Goal: Transaction & Acquisition: Purchase product/service

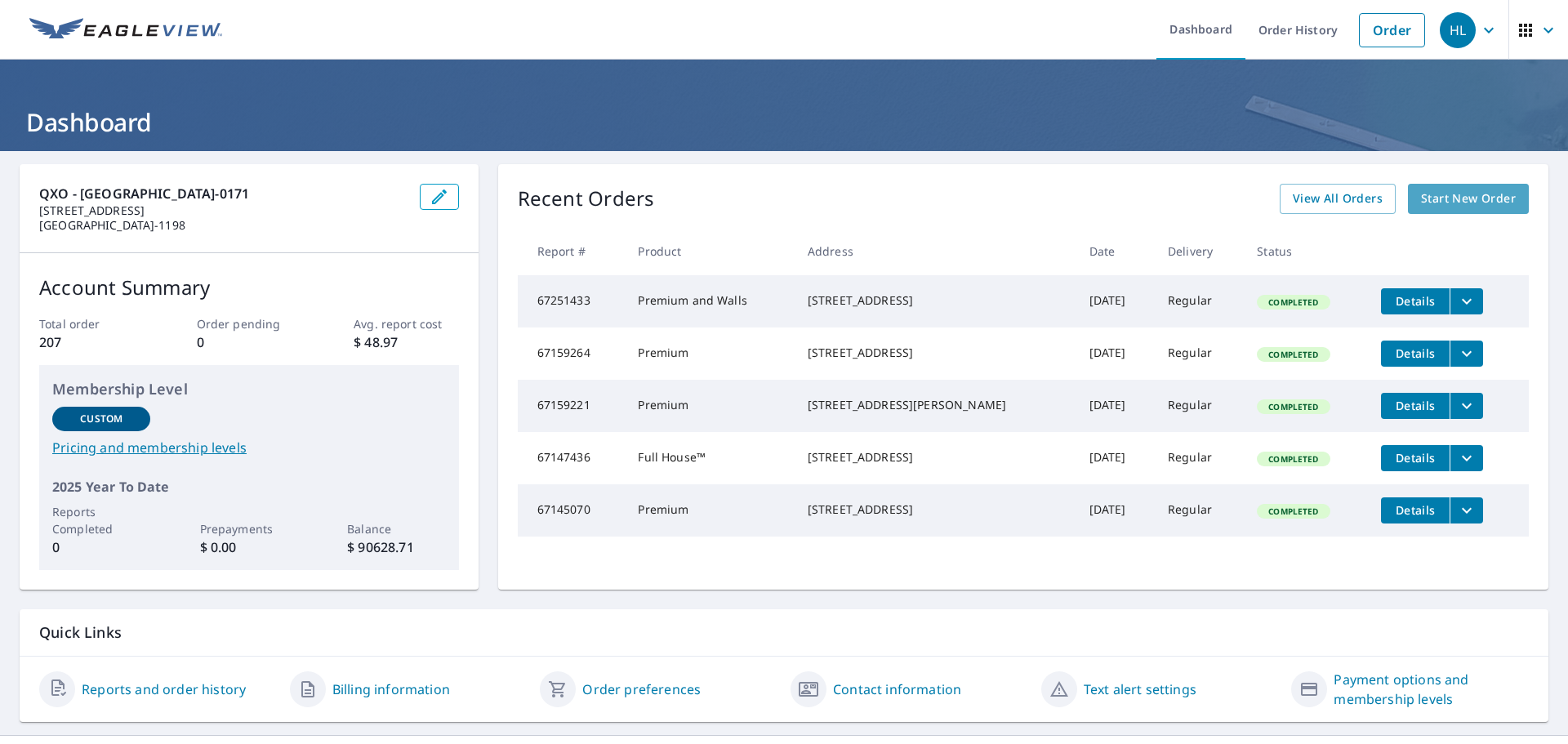
click at [1465, 186] on link "Start New Order" at bounding box center [1468, 198] width 121 height 30
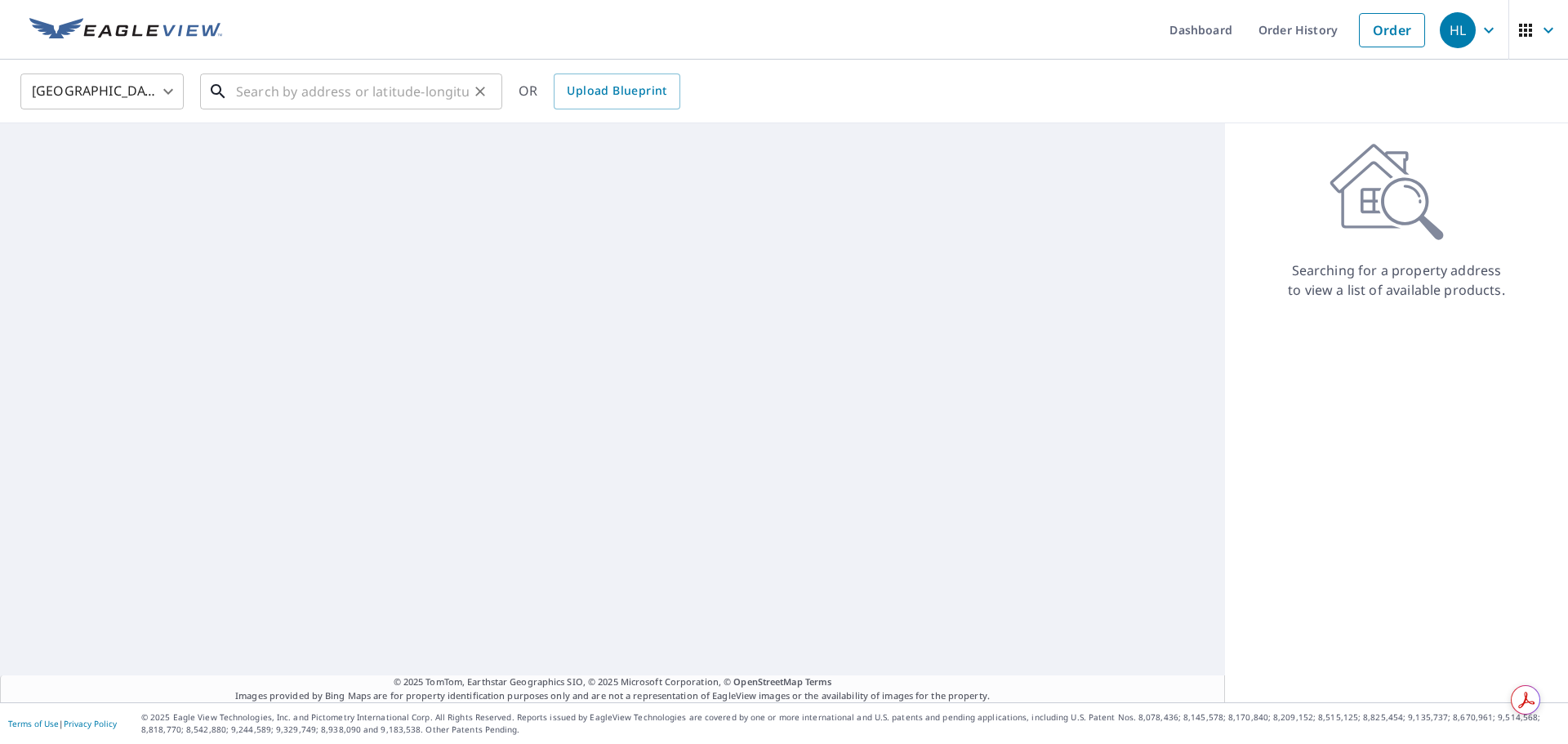
click at [346, 97] on input "text" at bounding box center [353, 91] width 233 height 45
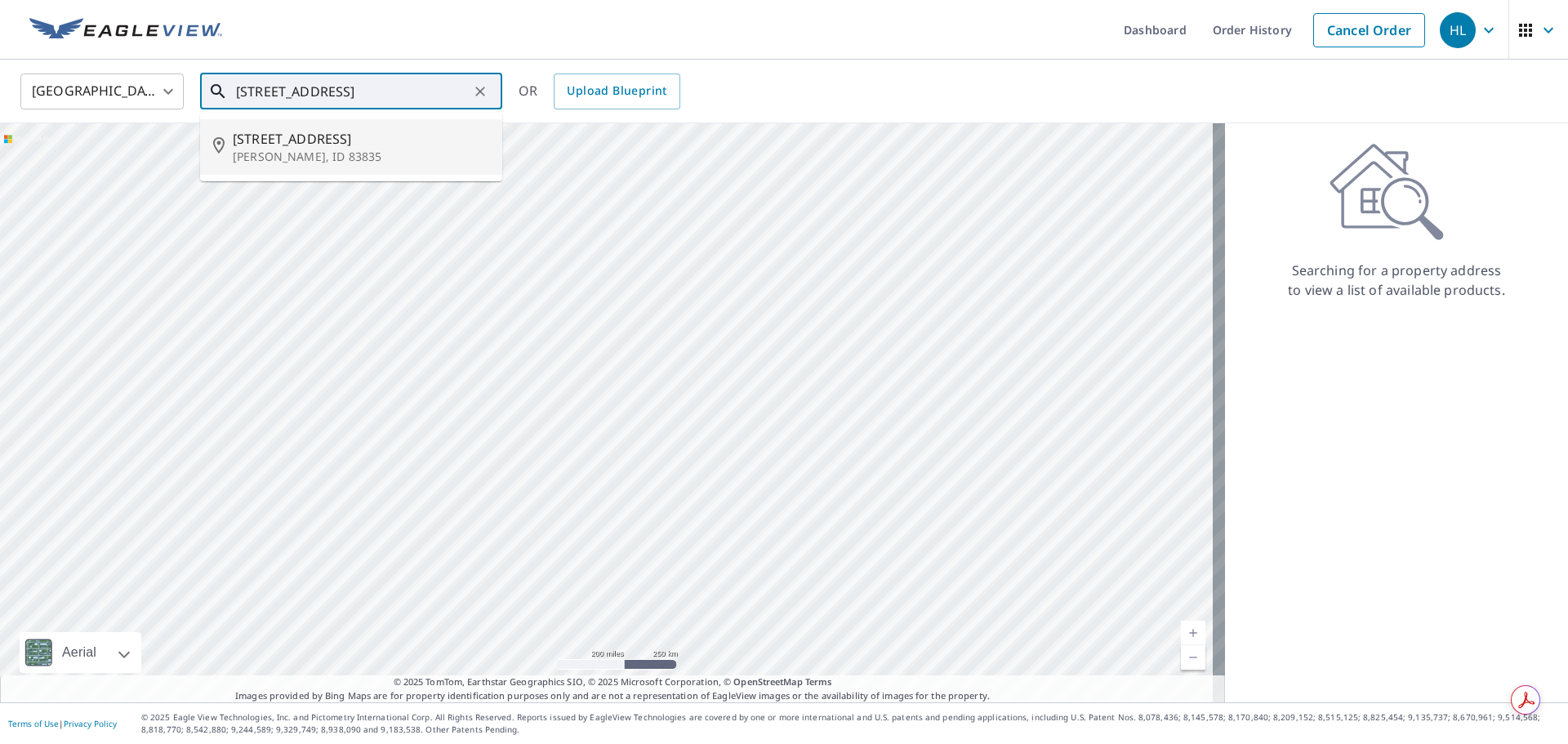
click at [232, 154] on icon at bounding box center [223, 147] width 20 height 20
type input "[STREET_ADDRESS]"
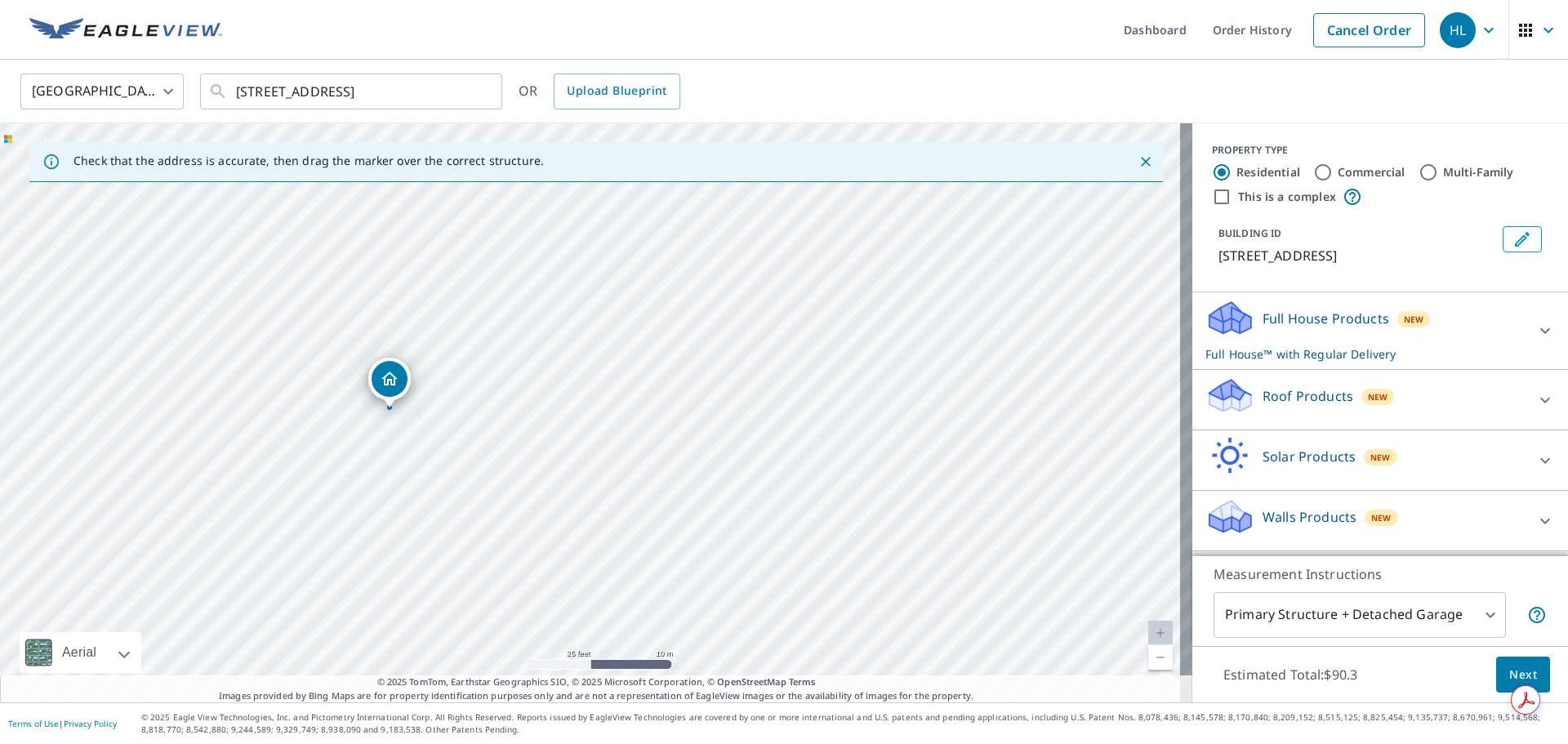
click at [1456, 614] on body "HL HL Dashboard Order History Cancel Order HL United States US ​ [STREET_ADDRES…" at bounding box center [784, 372] width 1568 height 744
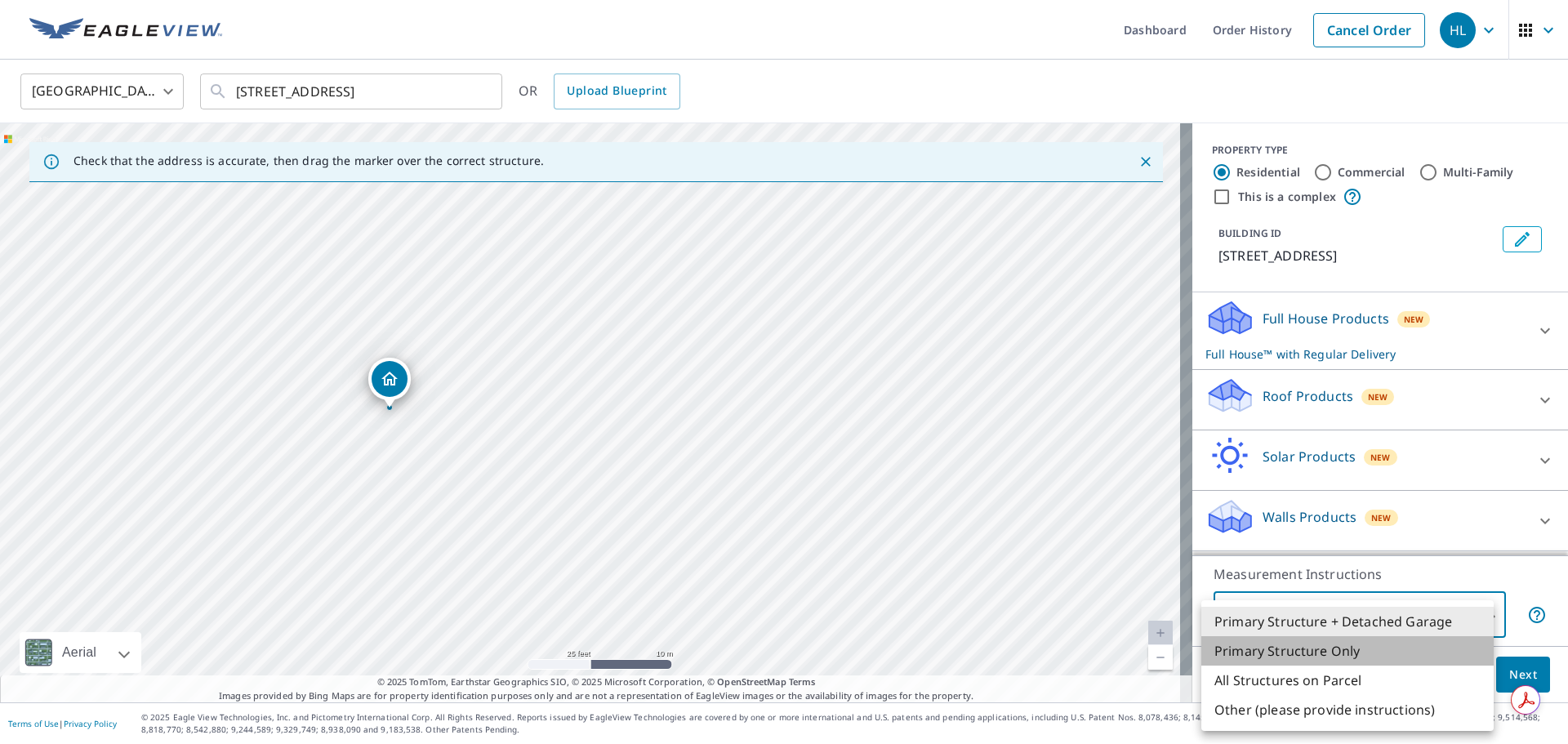
click at [1248, 658] on li "Primary Structure Only" at bounding box center [1347, 651] width 293 height 29
type input "2"
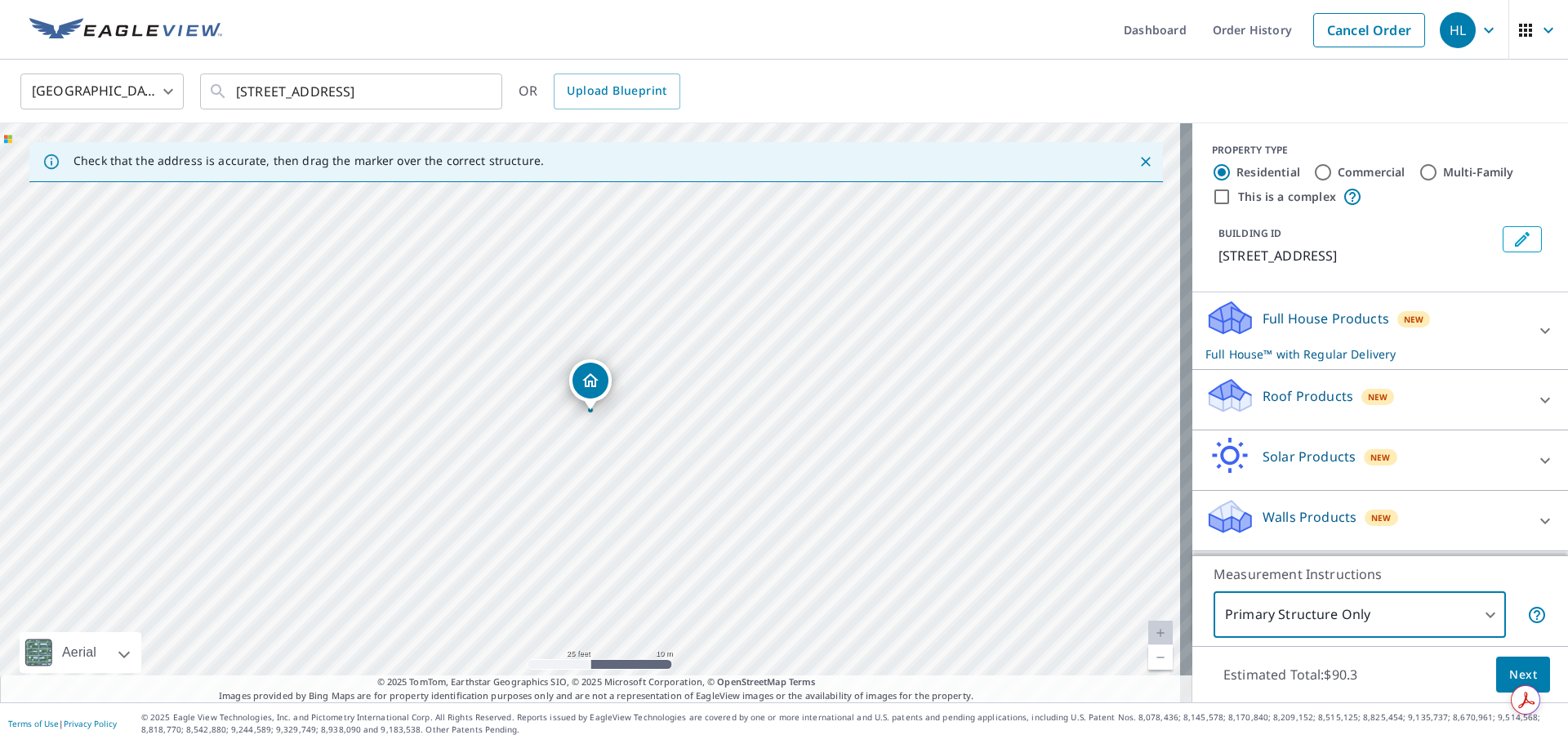
click at [1382, 407] on div "Roof Products New" at bounding box center [1365, 399] width 320 height 46
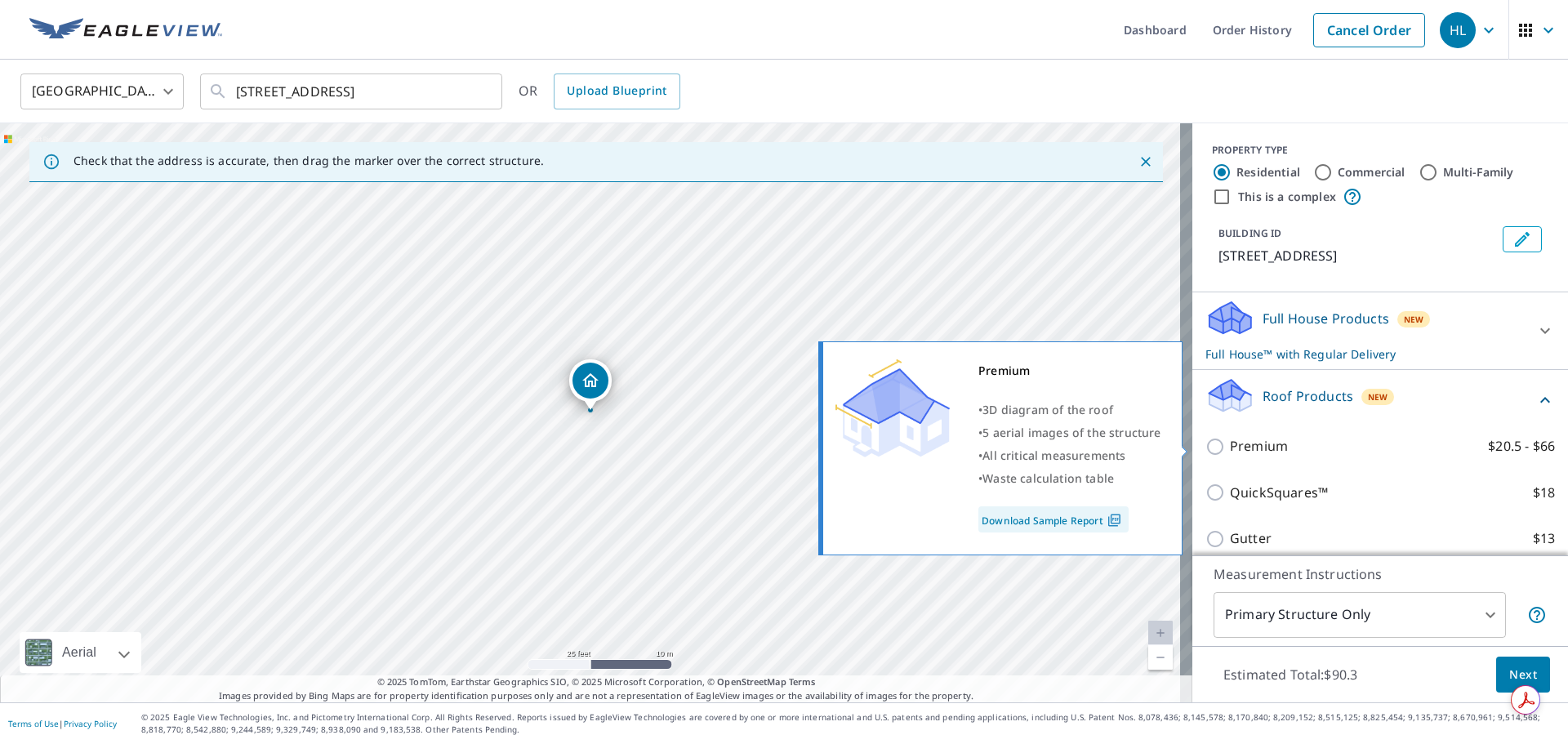
click at [1205, 444] on input "Premium $20.5 - $66" at bounding box center [1217, 447] width 25 height 20
checkbox input "true"
checkbox input "false"
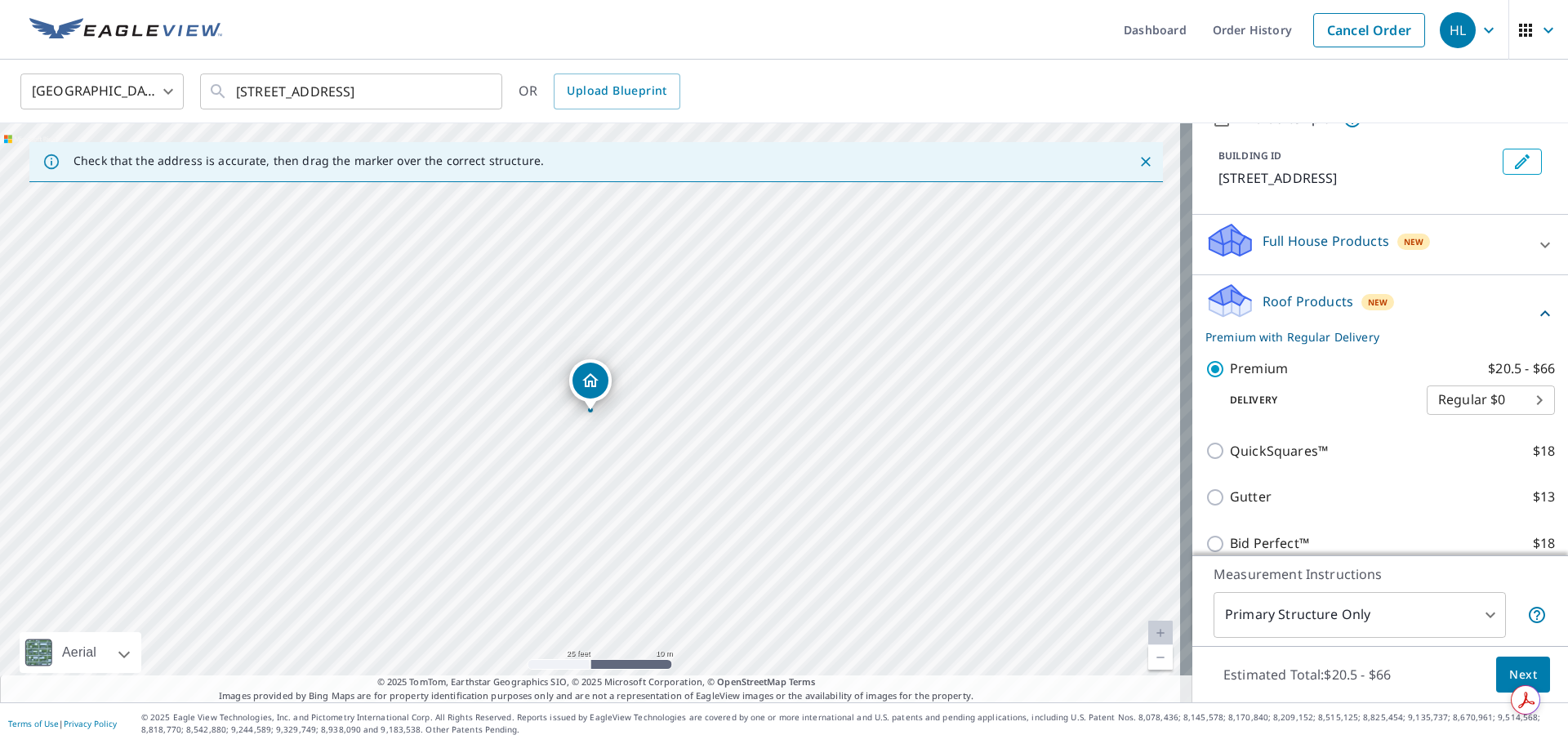
scroll to position [217, 0]
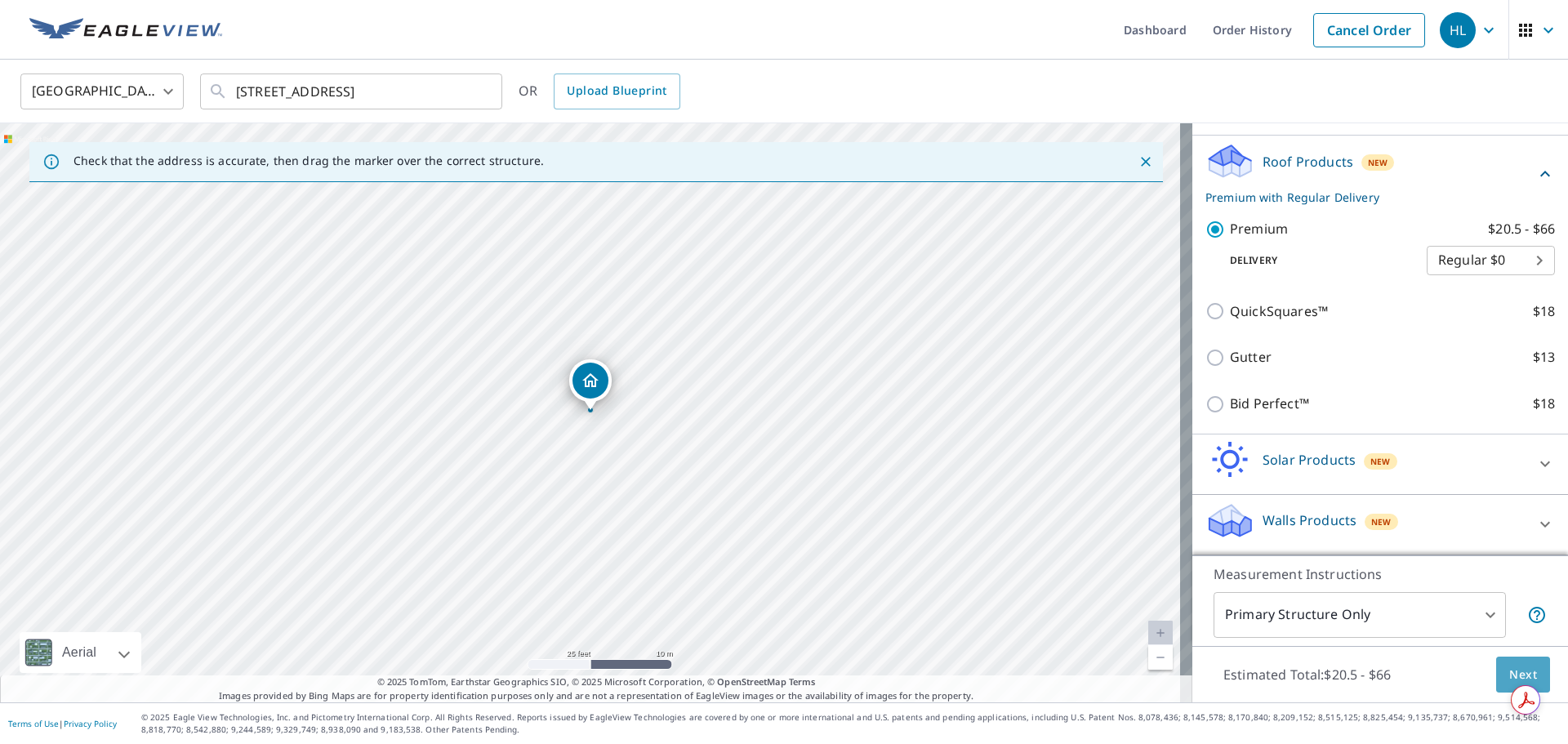
click at [1496, 678] on button "Next" at bounding box center [1523, 675] width 54 height 36
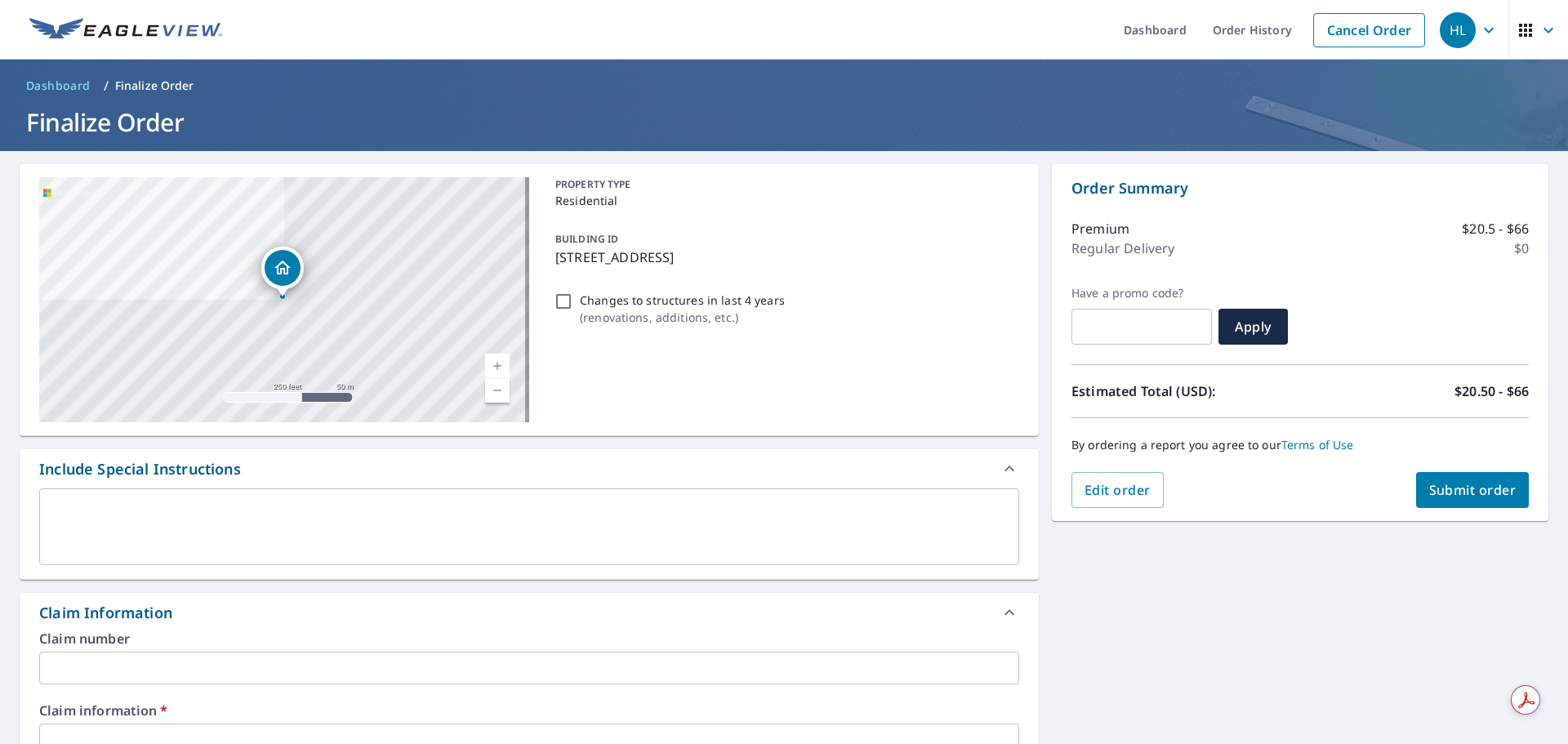
click at [140, 662] on input "text" at bounding box center [529, 669] width 980 height 33
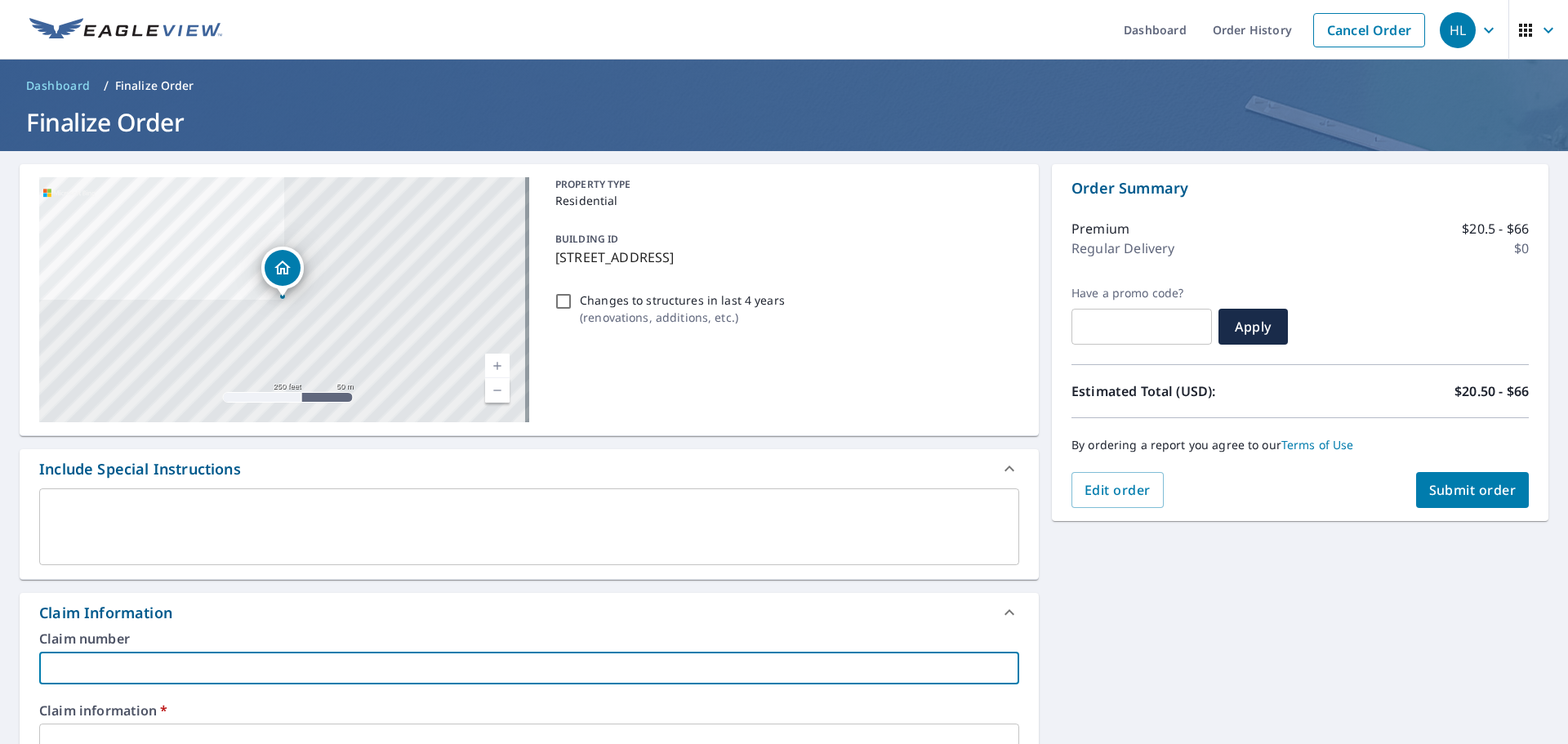
type input "k"
checkbox input "true"
type input "ke"
checkbox input "true"
type input "kev"
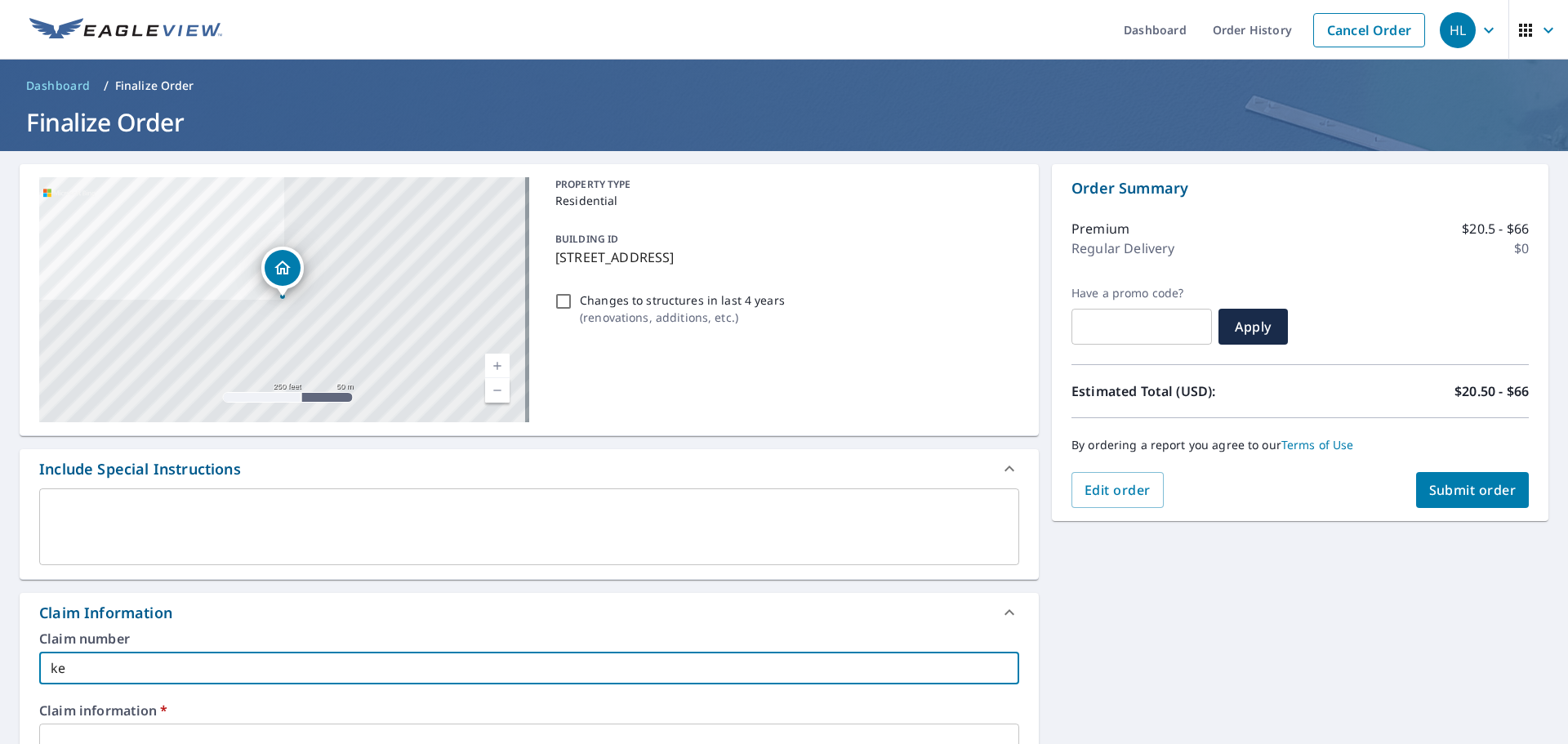
checkbox input "true"
type input "[PERSON_NAME]"
checkbox input "true"
click at [116, 729] on input "text" at bounding box center [529, 740] width 980 height 33
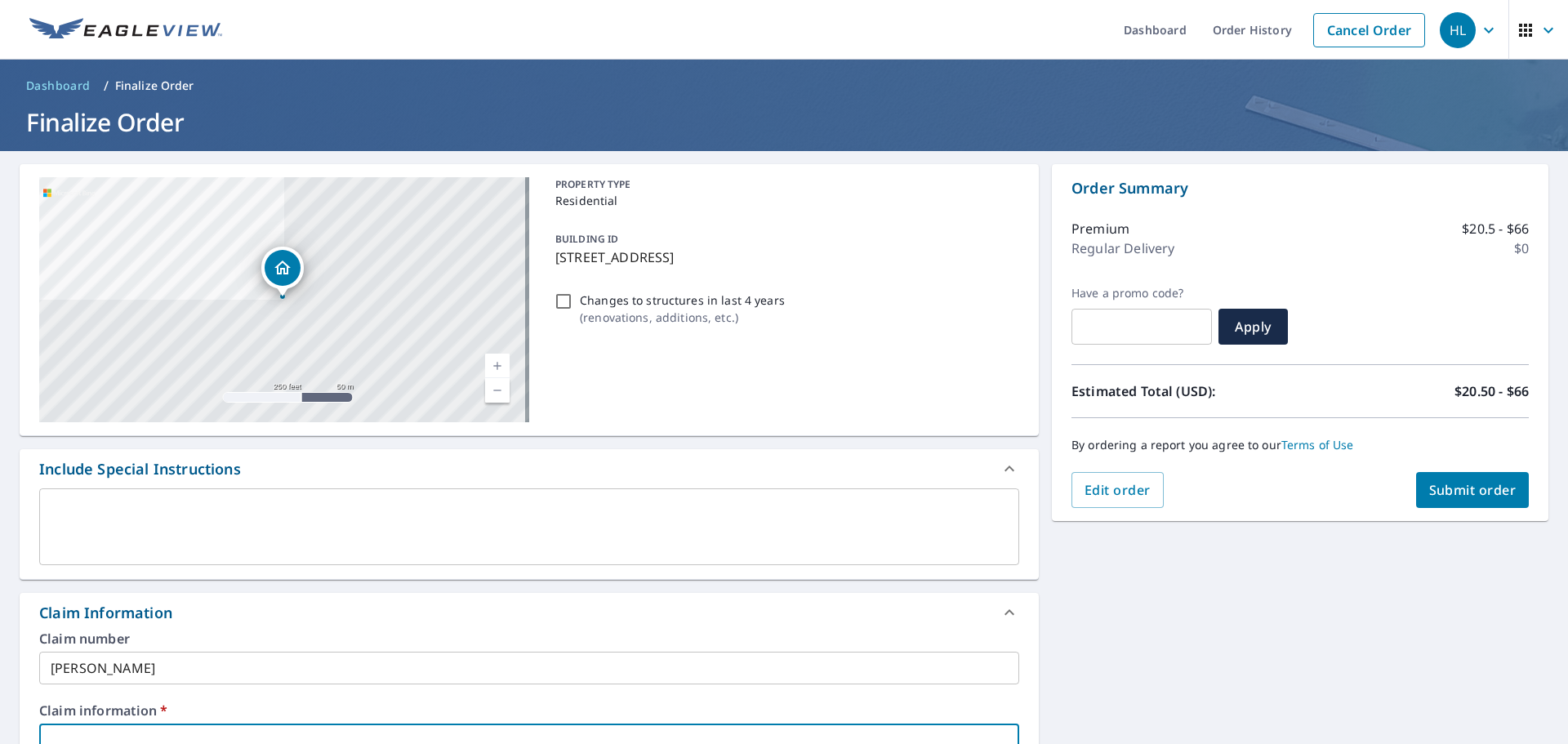
type input "1"
checkbox input "true"
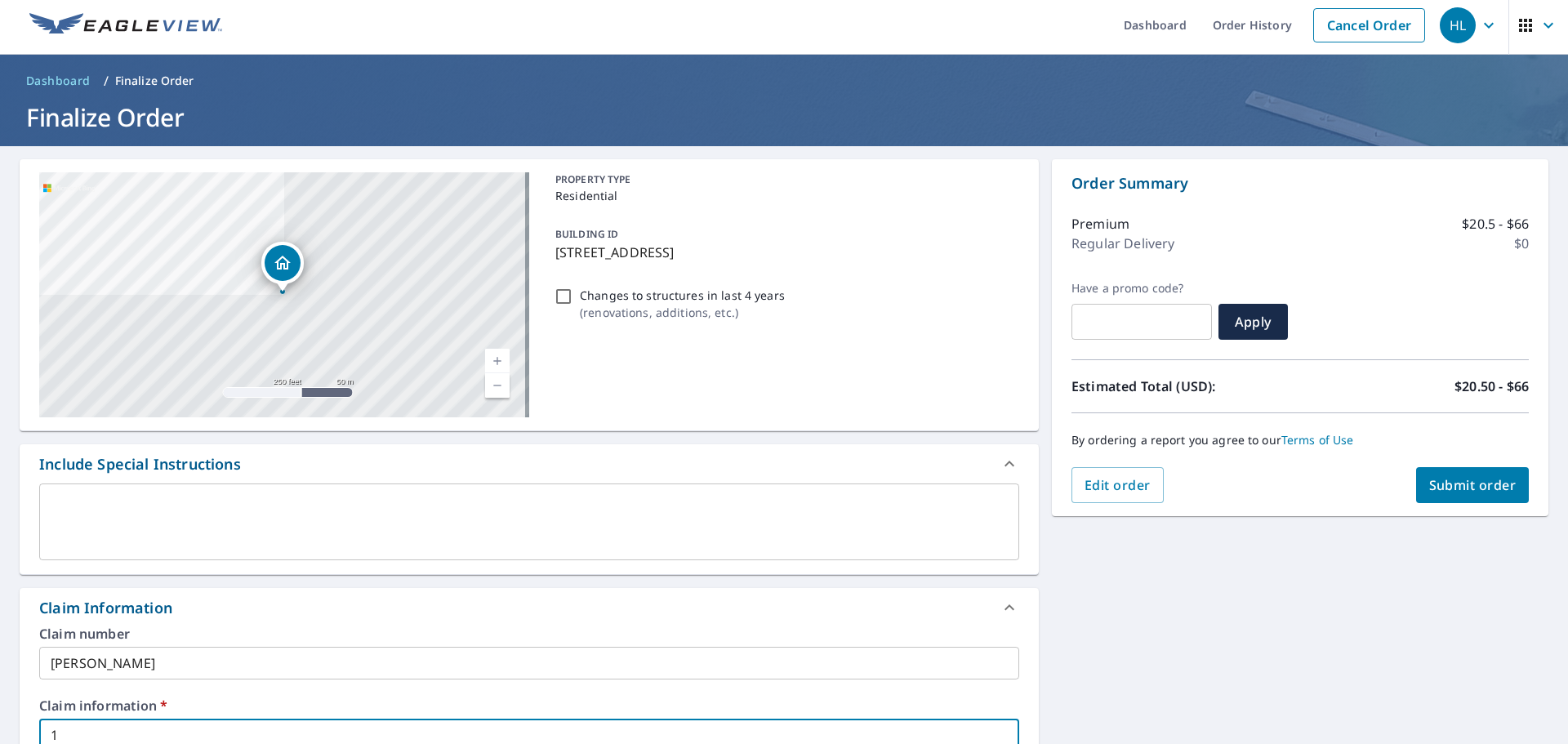
type input "10"
checkbox input "true"
type input "105"
checkbox input "true"
type input "1053"
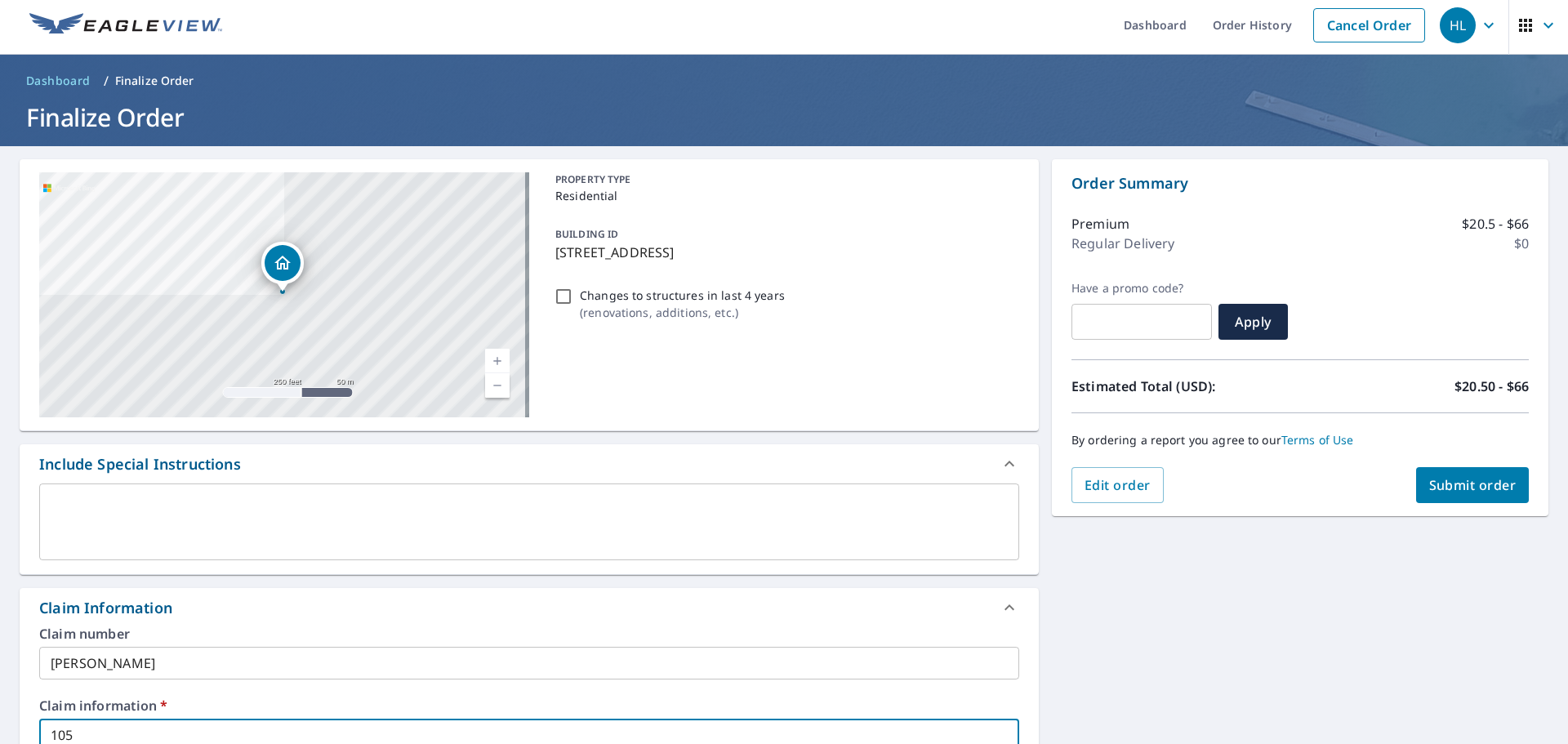
checkbox input "true"
type input "1053"
checkbox input "true"
type input "1053 w"
checkbox input "true"
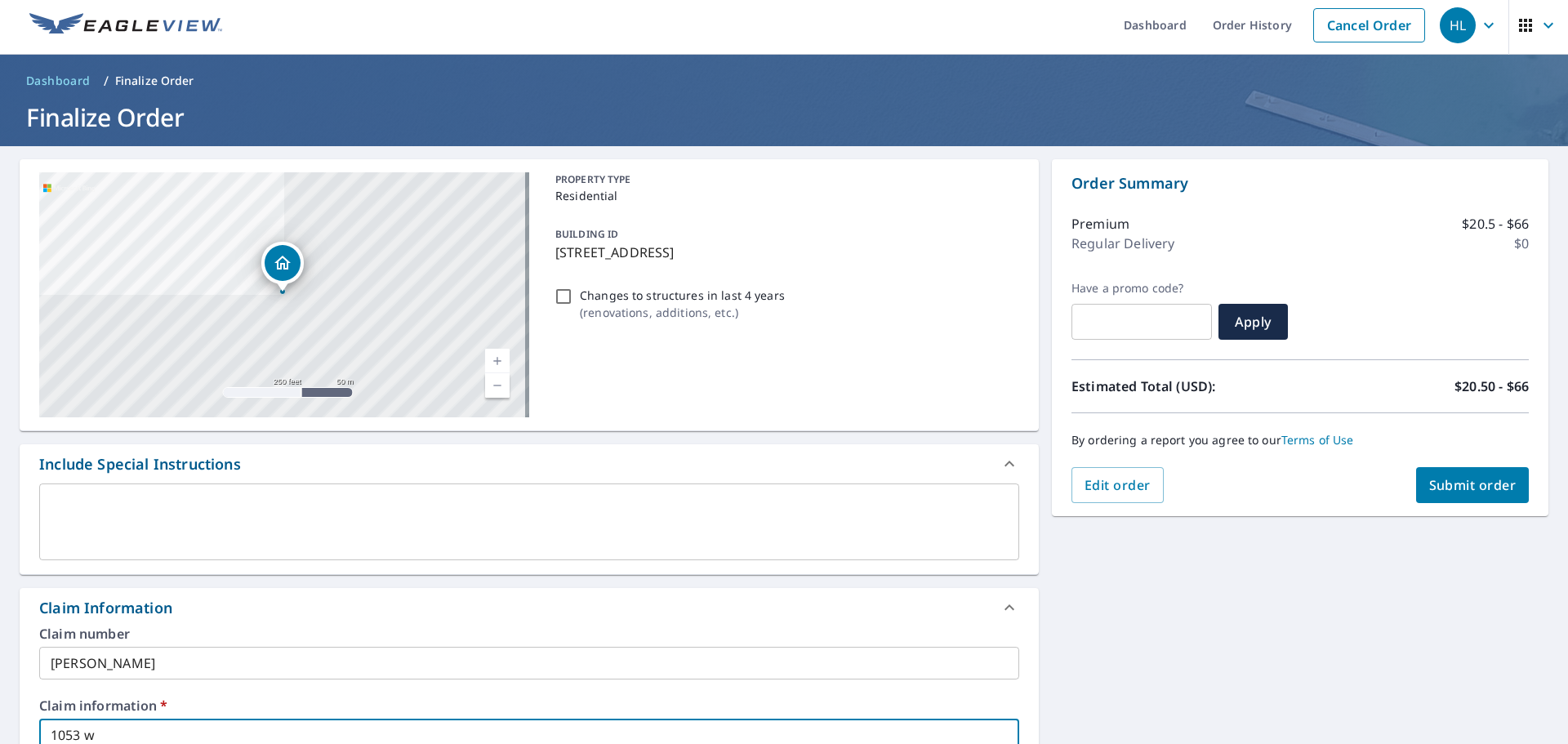
type input "1053 w"
checkbox input "true"
type input "1053 w"
checkbox input "true"
type input "1053"
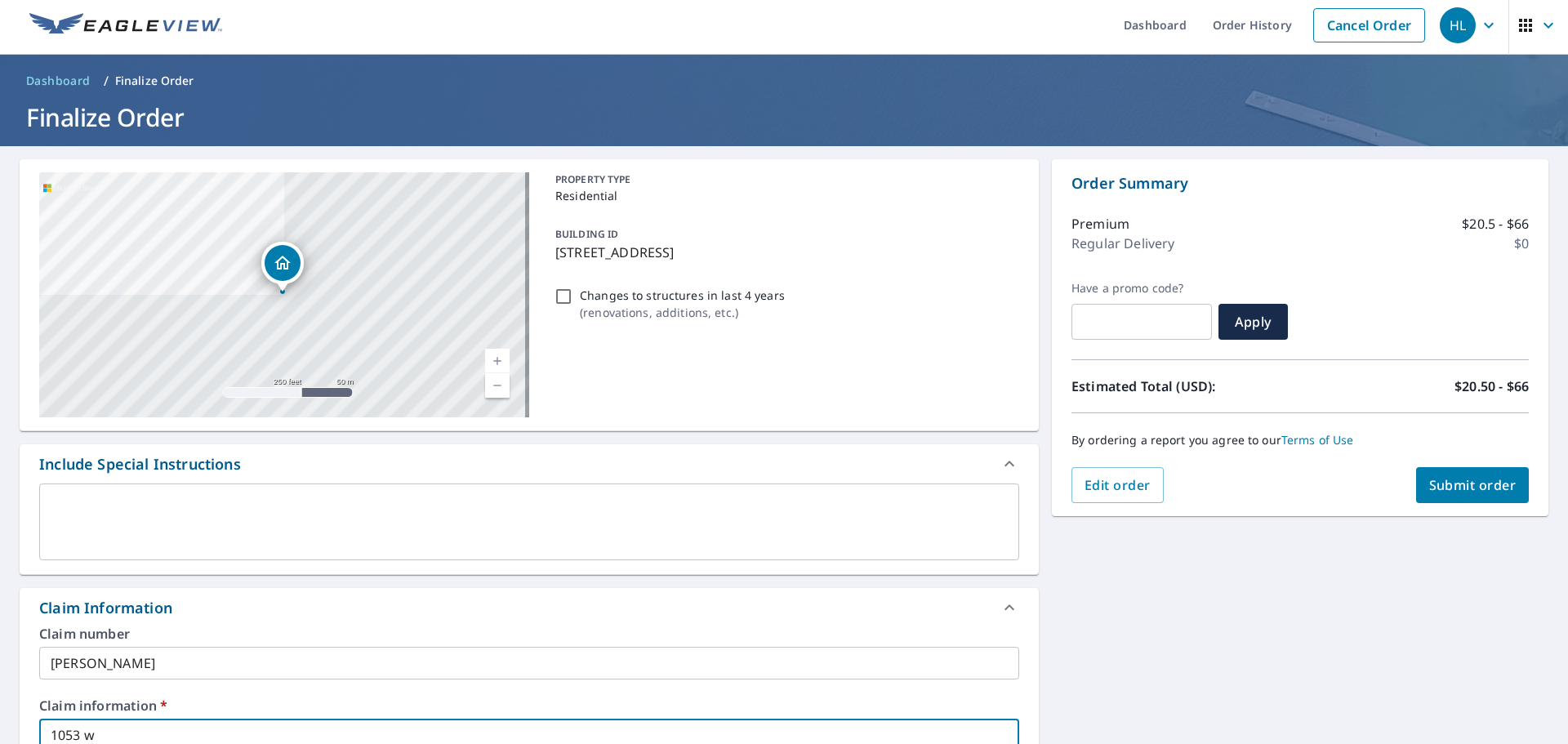
checkbox input "true"
type input "1053 w"
checkbox input "true"
type input "1053"
checkbox input "true"
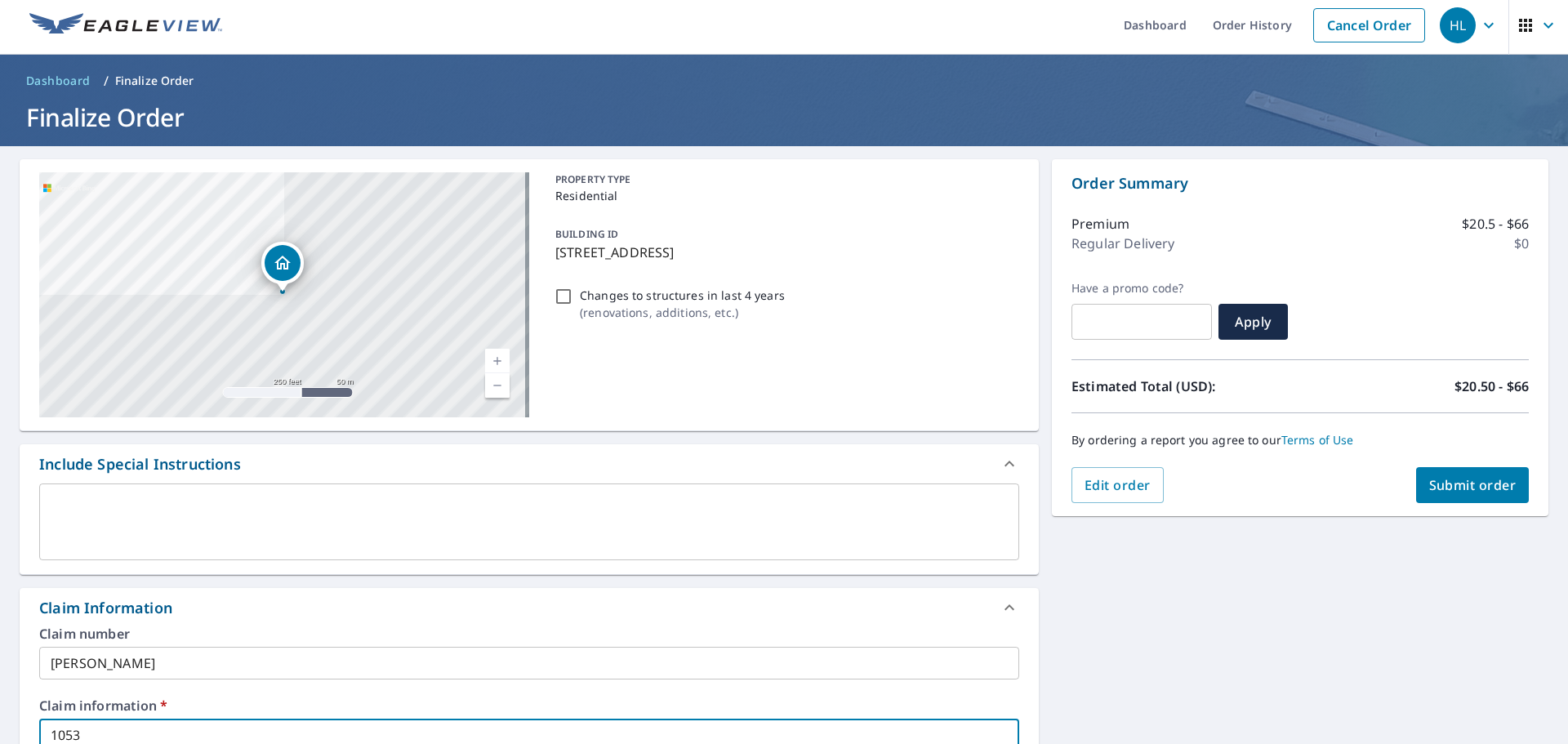
type input "1053 W"
checkbox input "true"
type input "1053 W"
checkbox input "true"
type input "1053 W H"
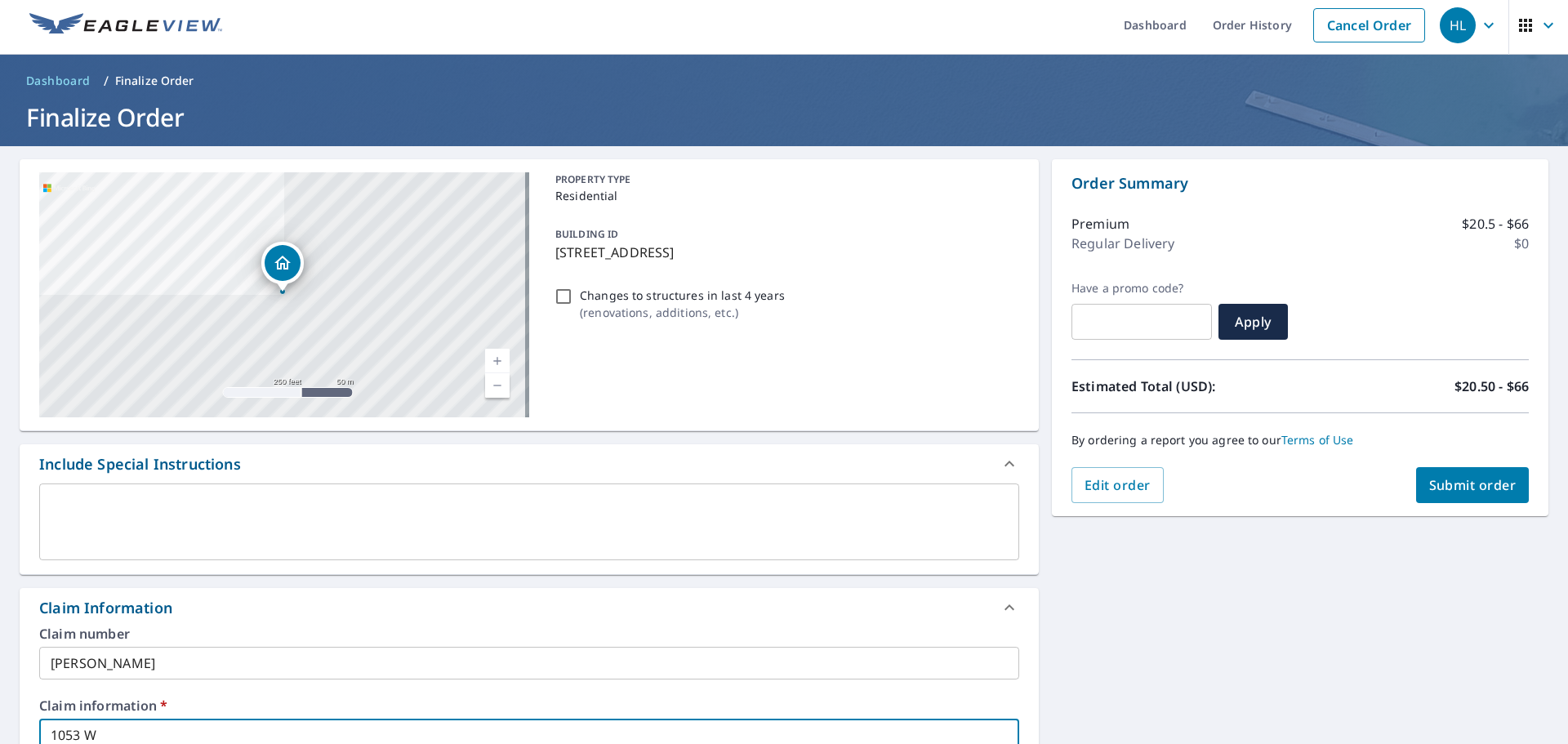
checkbox input "true"
type input "1053 W HE"
checkbox input "true"
type input "1053 W HER"
checkbox input "true"
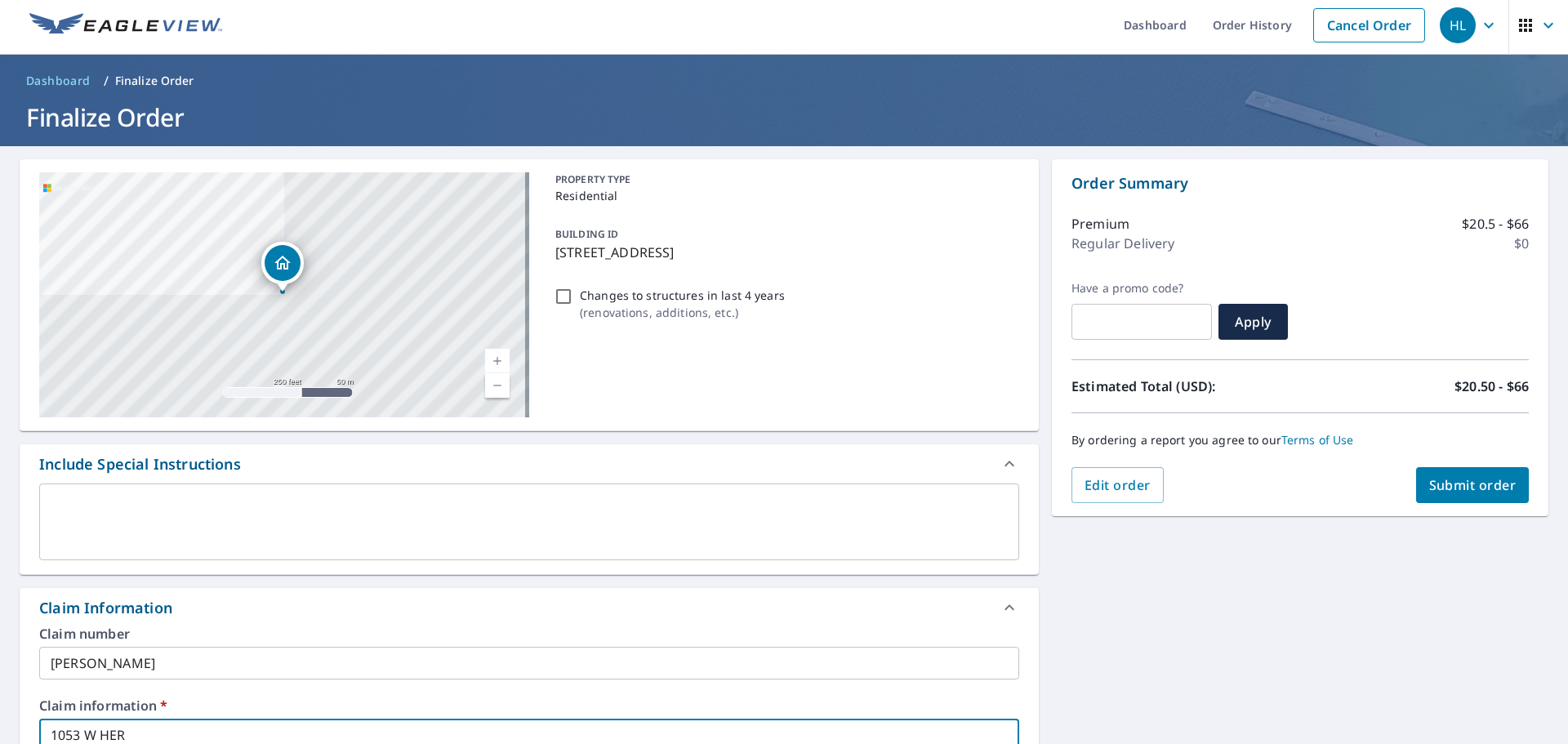
type input "1053 W HERO"
checkbox input "true"
type input "1053 W HERON"
checkbox input "true"
type input "1053 W HERON"
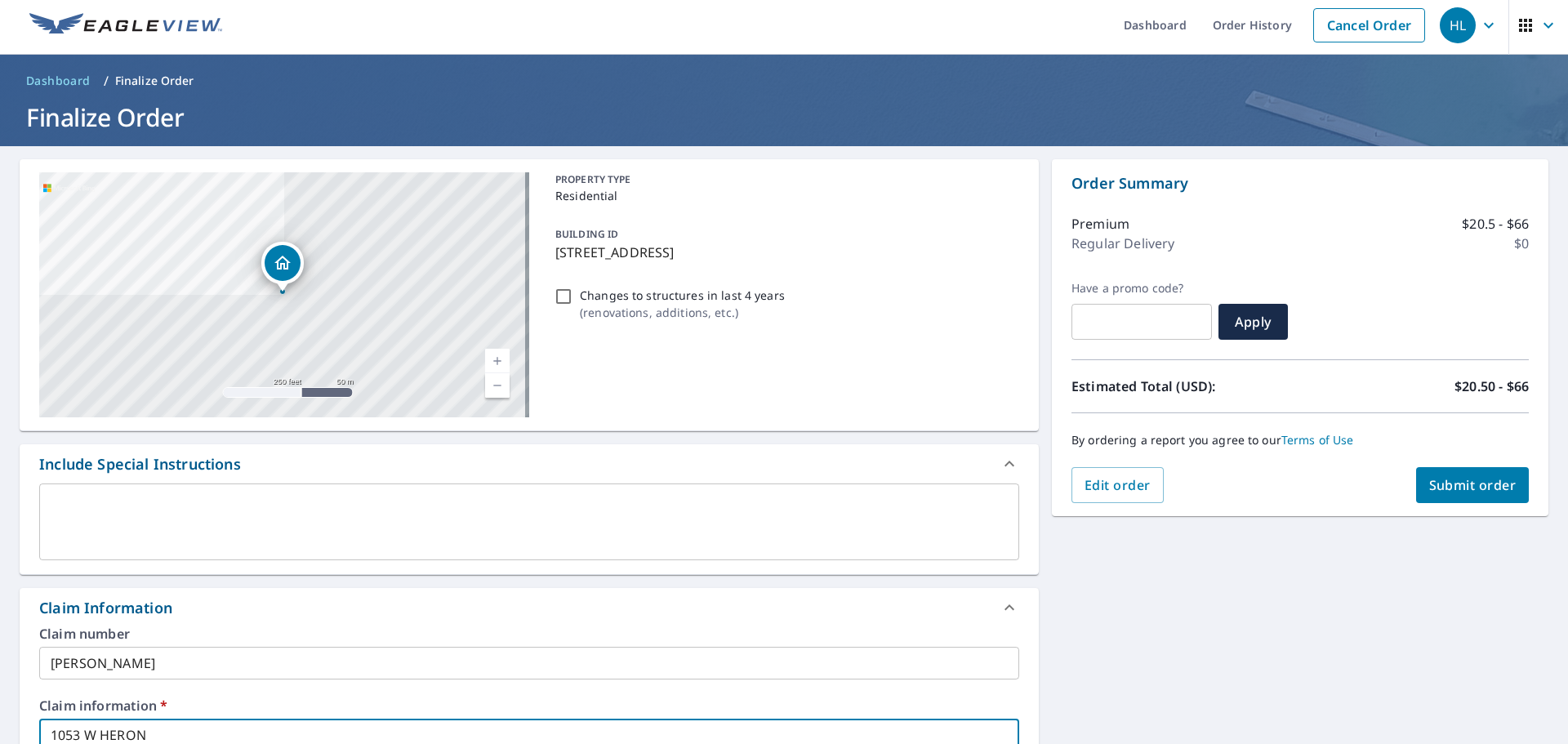
checkbox input "true"
type input "1053 W HERON A"
checkbox input "true"
type input "1053 W HERON AV"
checkbox input "true"
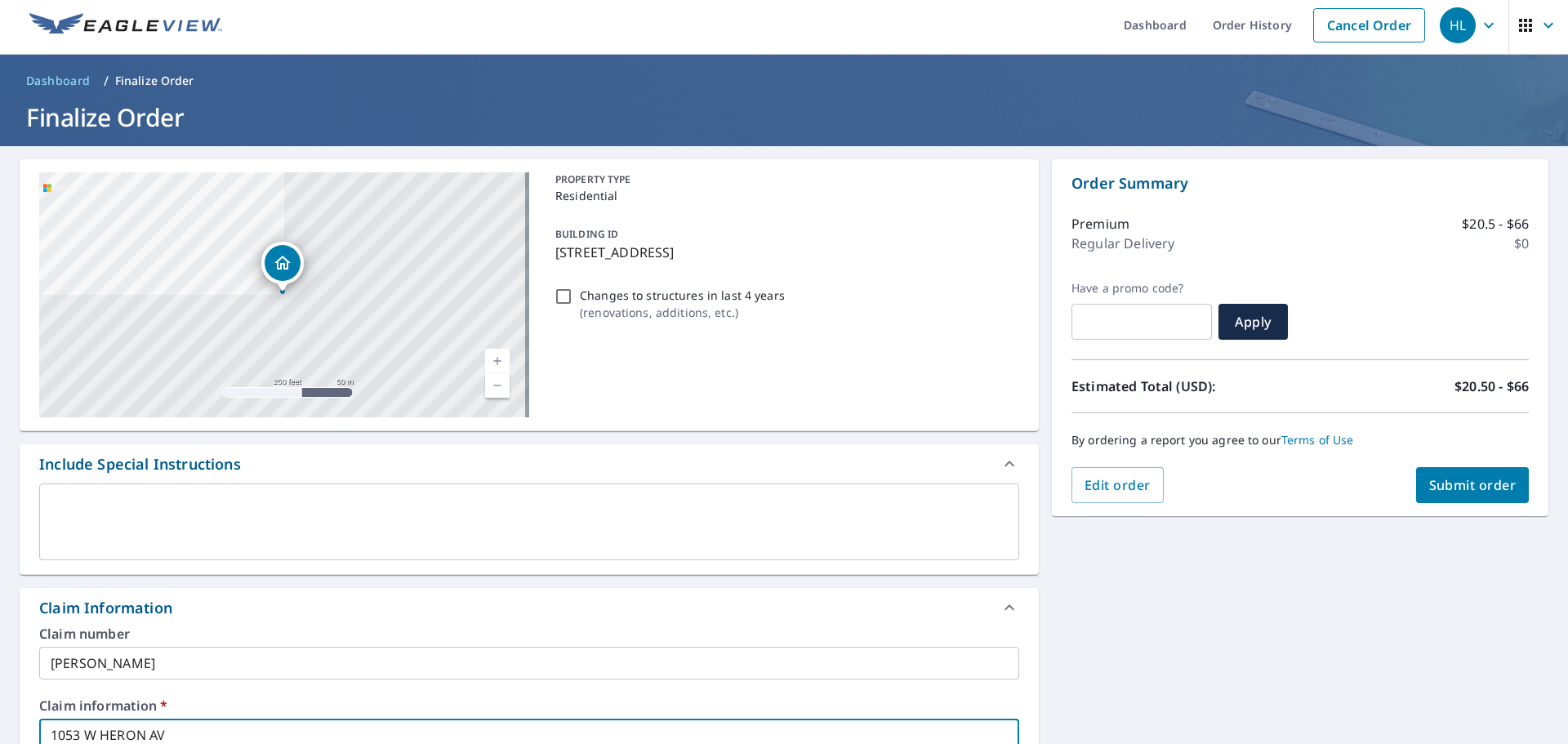
type input "[STREET_ADDRESS]"
checkbox input "true"
type input "[STREET_ADDRESS]"
checkbox input "true"
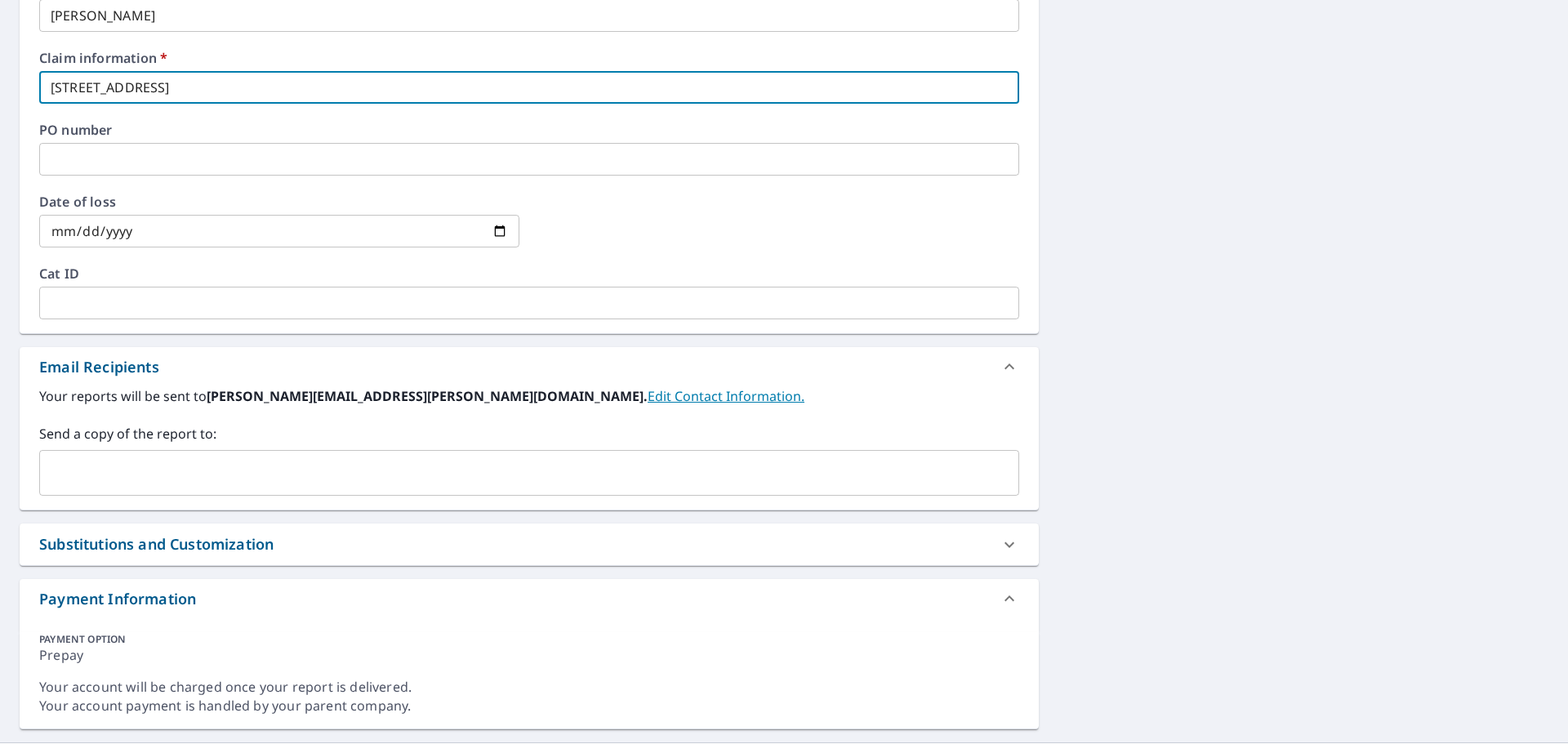
scroll to position [659, 0]
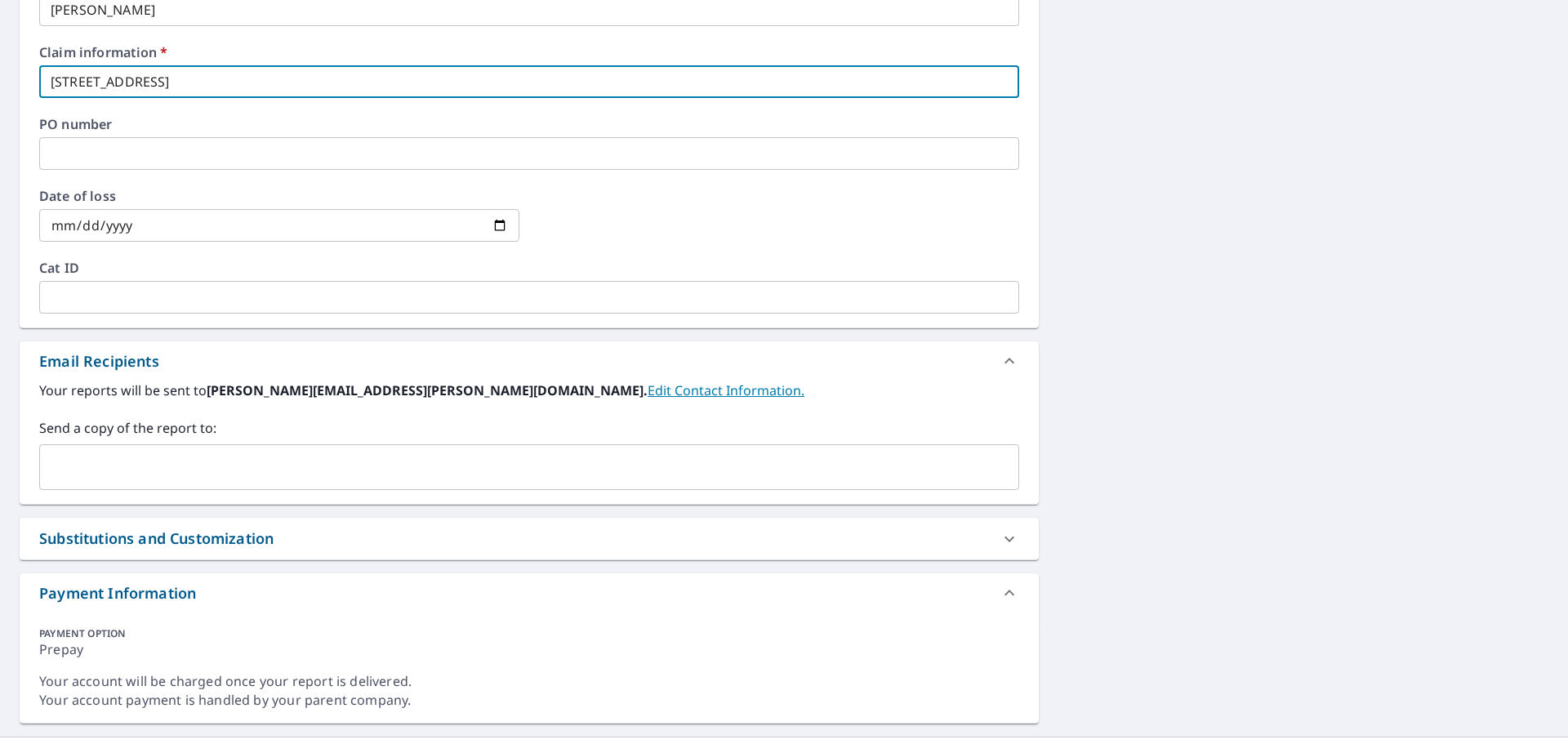
type input "[STREET_ADDRESS]"
click at [136, 467] on input "text" at bounding box center [516, 468] width 941 height 31
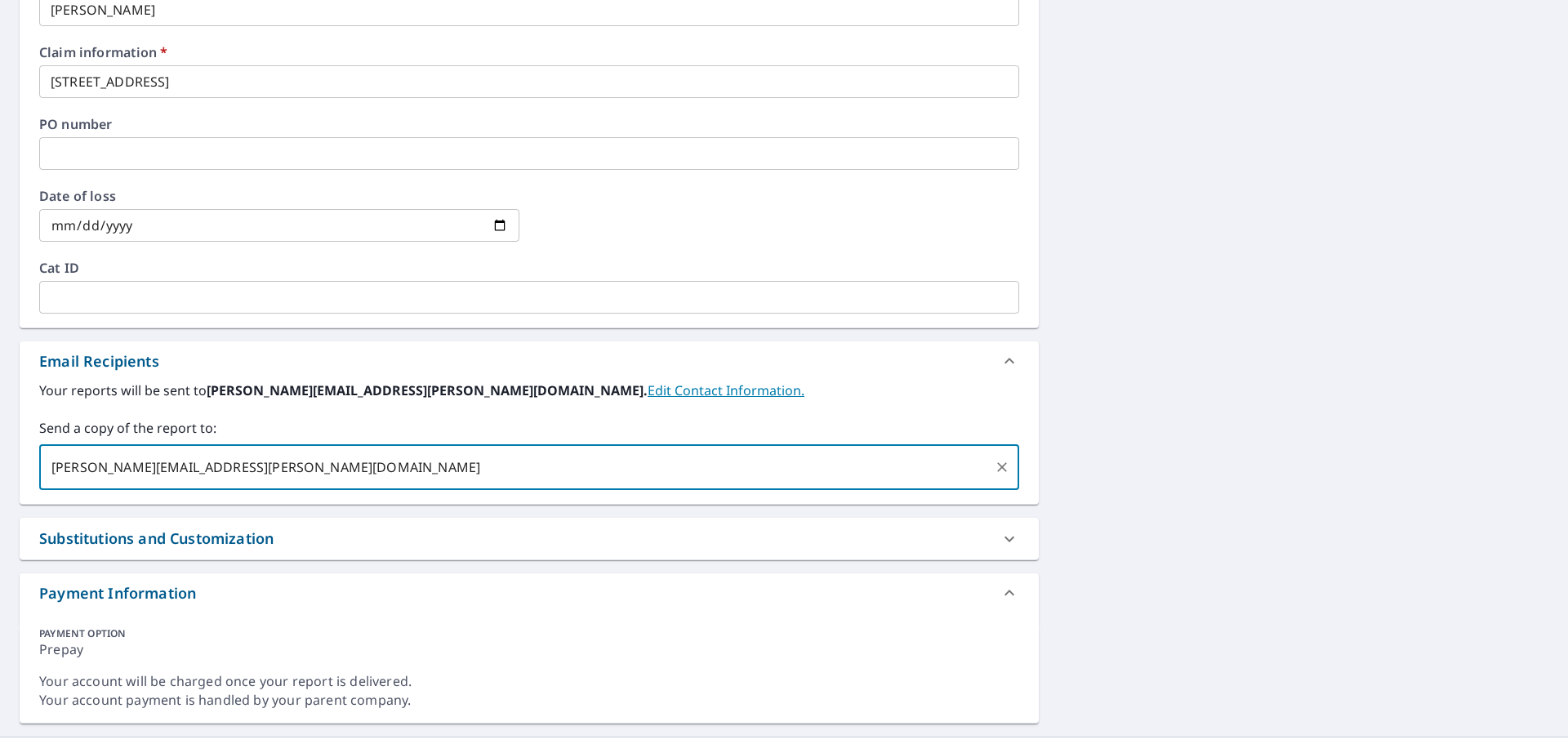
type input "[PERSON_NAME][EMAIL_ADDRESS][PERSON_NAME][DOMAIN_NAME]"
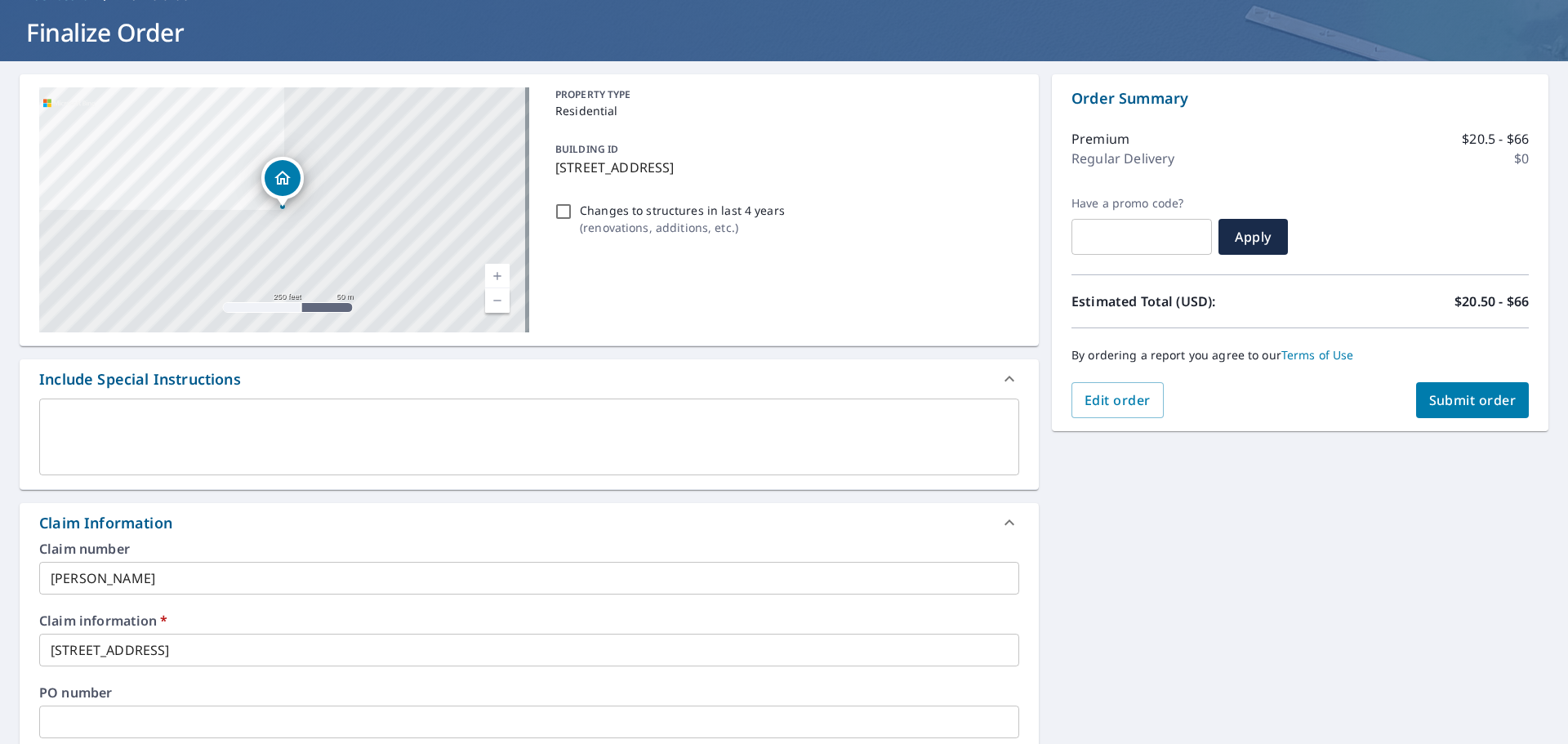
scroll to position [86, 0]
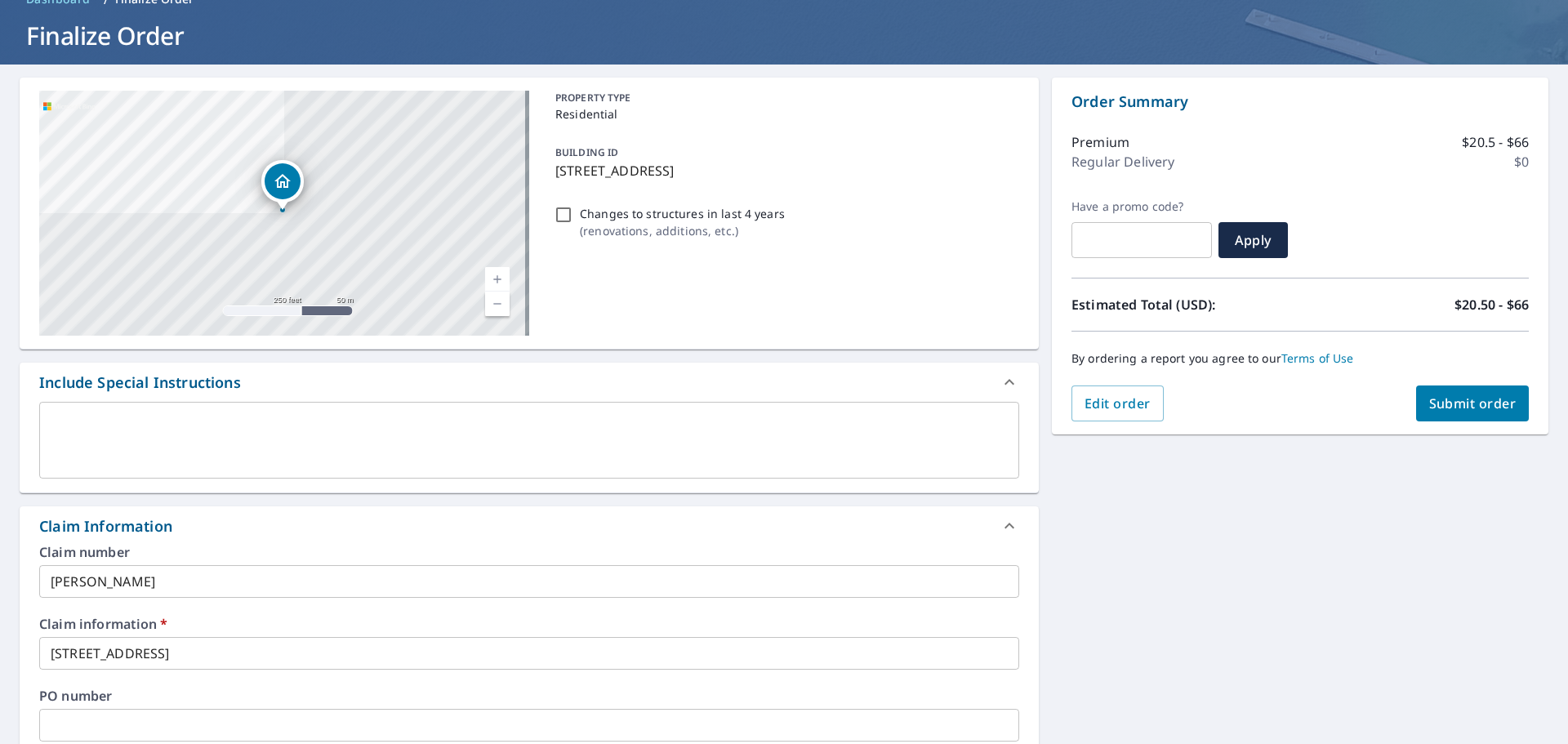
click at [1479, 397] on span "Submit order" at bounding box center [1473, 404] width 87 height 18
checkbox input "true"
